Goal: Task Accomplishment & Management: Manage account settings

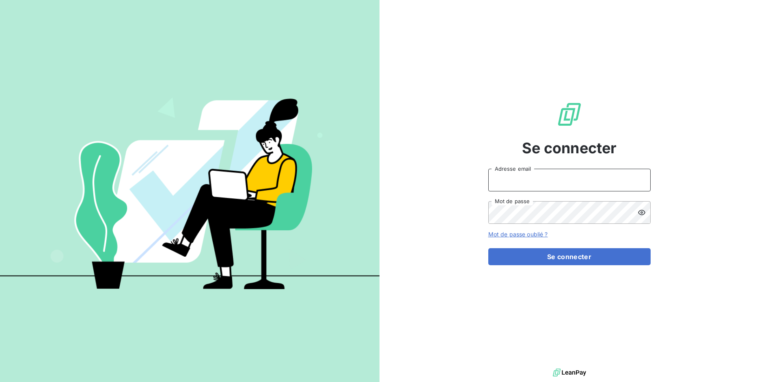
click at [523, 185] on input "Adresse email" at bounding box center [569, 180] width 162 height 23
drag, startPoint x: 518, startPoint y: 180, endPoint x: 557, endPoint y: 179, distance: 39.0
click at [557, 179] on input "admin@3dcelo" at bounding box center [569, 180] width 162 height 23
type input "admin@altecc"
click at [488, 248] on button "Se connecter" at bounding box center [569, 256] width 162 height 17
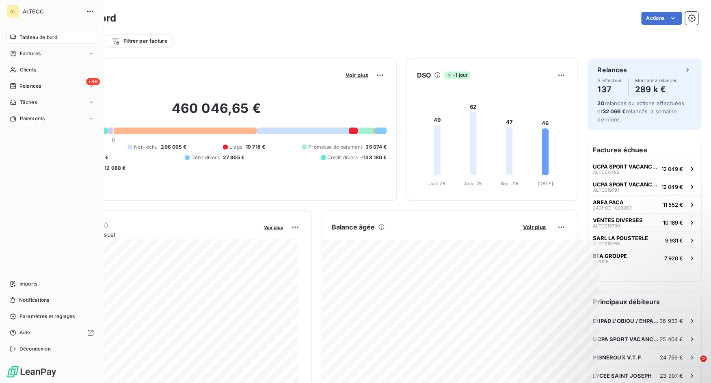
click at [13, 355] on div "AL ALTECC Tableau de bord Factures Clients +99 Relances Tâches Paiements Import…" at bounding box center [52, 191] width 104 height 383
click at [16, 348] on icon at bounding box center [13, 348] width 6 height 6
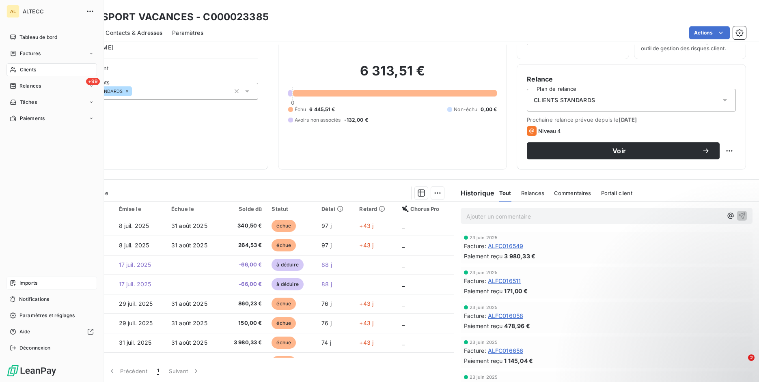
click at [13, 282] on icon at bounding box center [13, 283] width 6 height 6
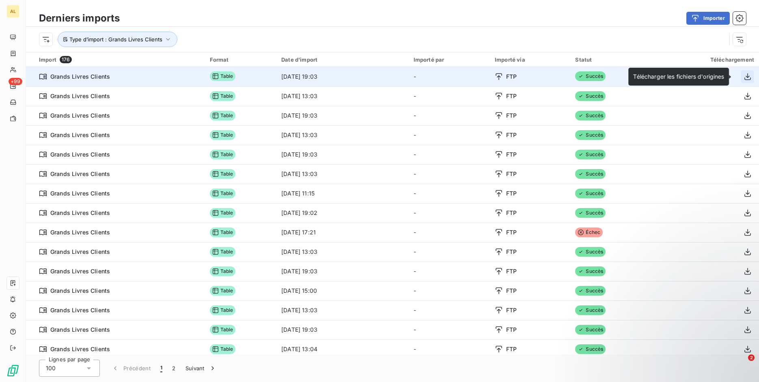
click at [743, 75] on icon "button" at bounding box center [747, 77] width 8 height 8
